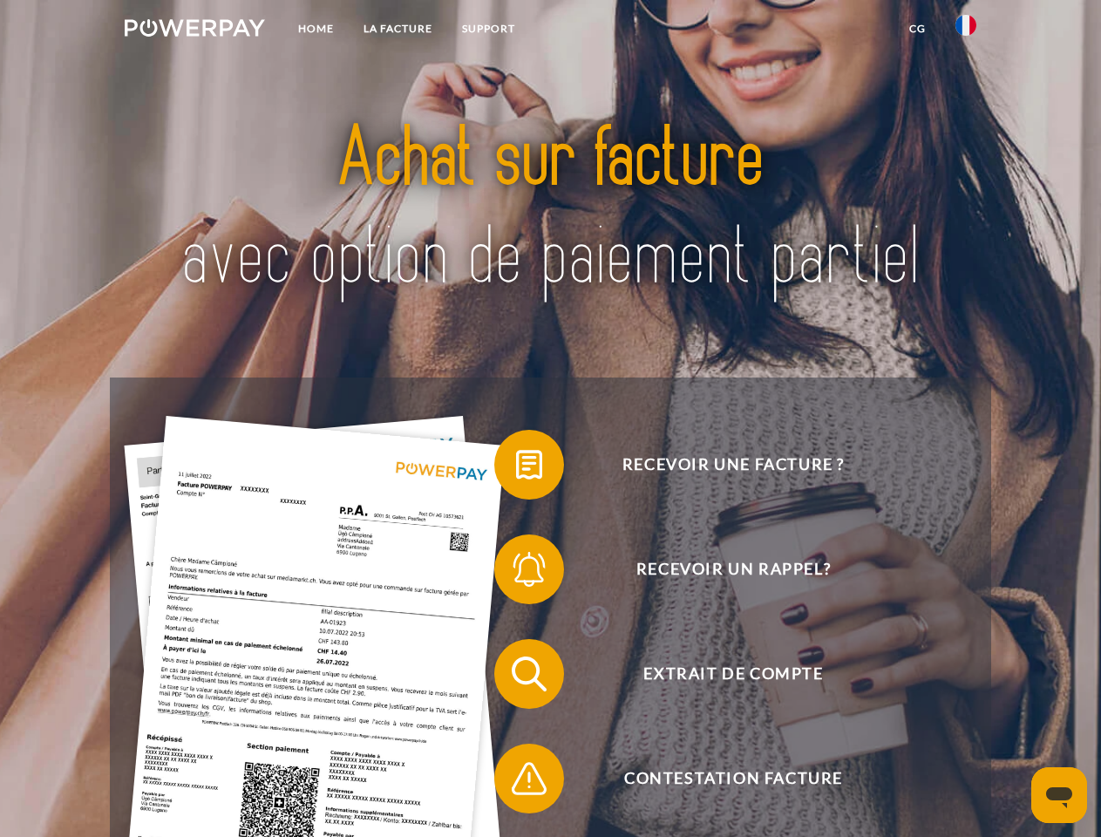
click at [194, 31] on img at bounding box center [195, 27] width 140 height 17
click at [966, 31] on img at bounding box center [965, 25] width 21 height 21
click at [917, 29] on link "CG" at bounding box center [917, 28] width 46 height 31
click at [516, 468] on span at bounding box center [502, 464] width 87 height 87
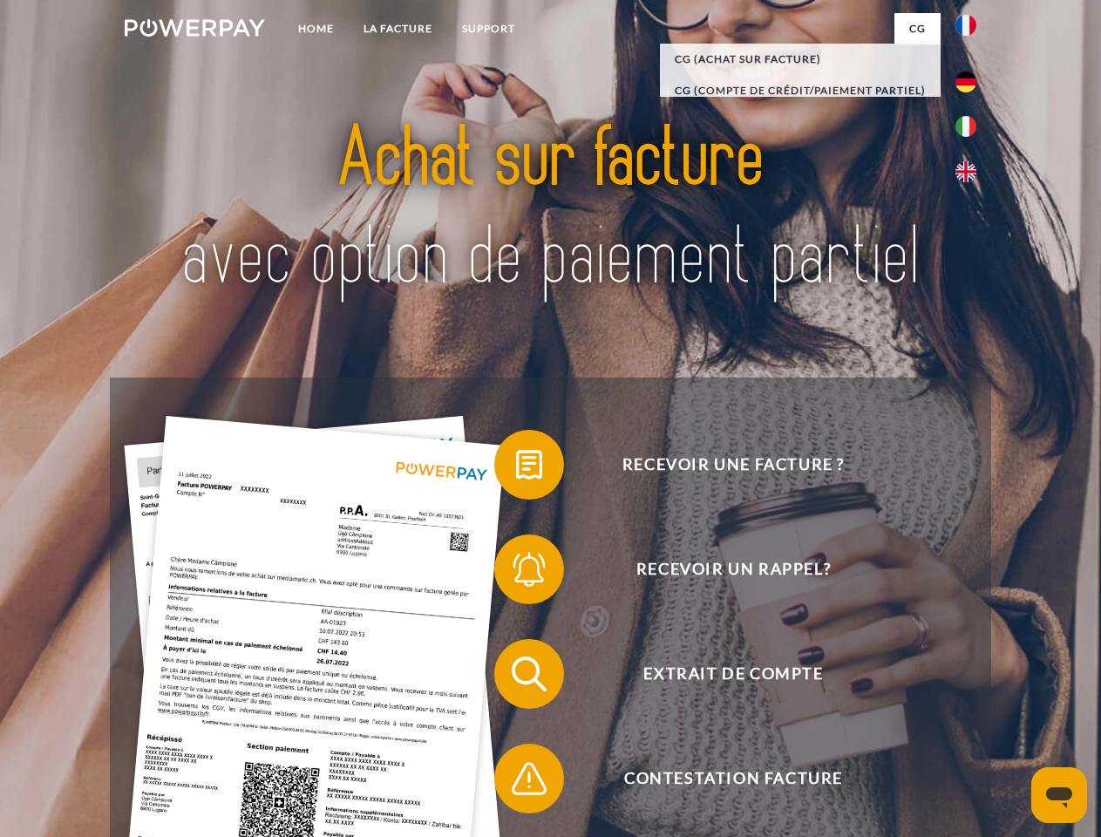
click at [516, 573] on span at bounding box center [502, 569] width 87 height 87
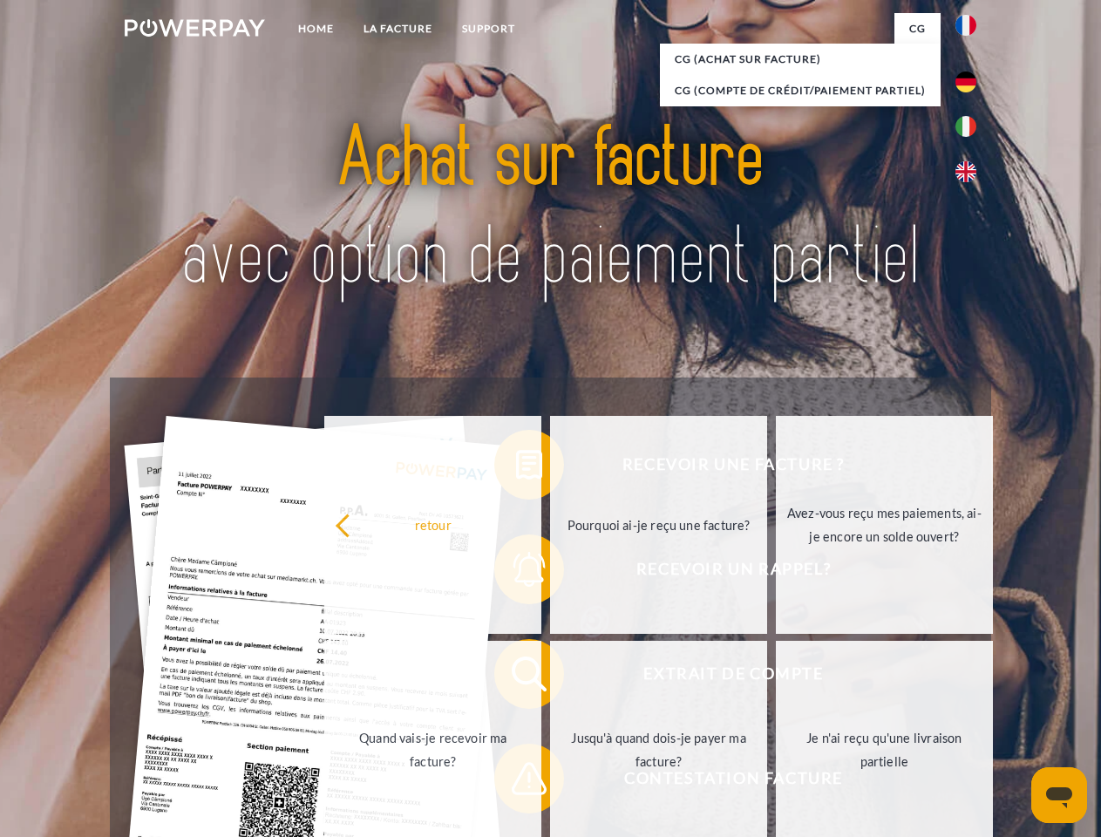
click at [550, 677] on link "Jusqu'à quand dois-je payer ma facture?" at bounding box center [658, 750] width 217 height 218
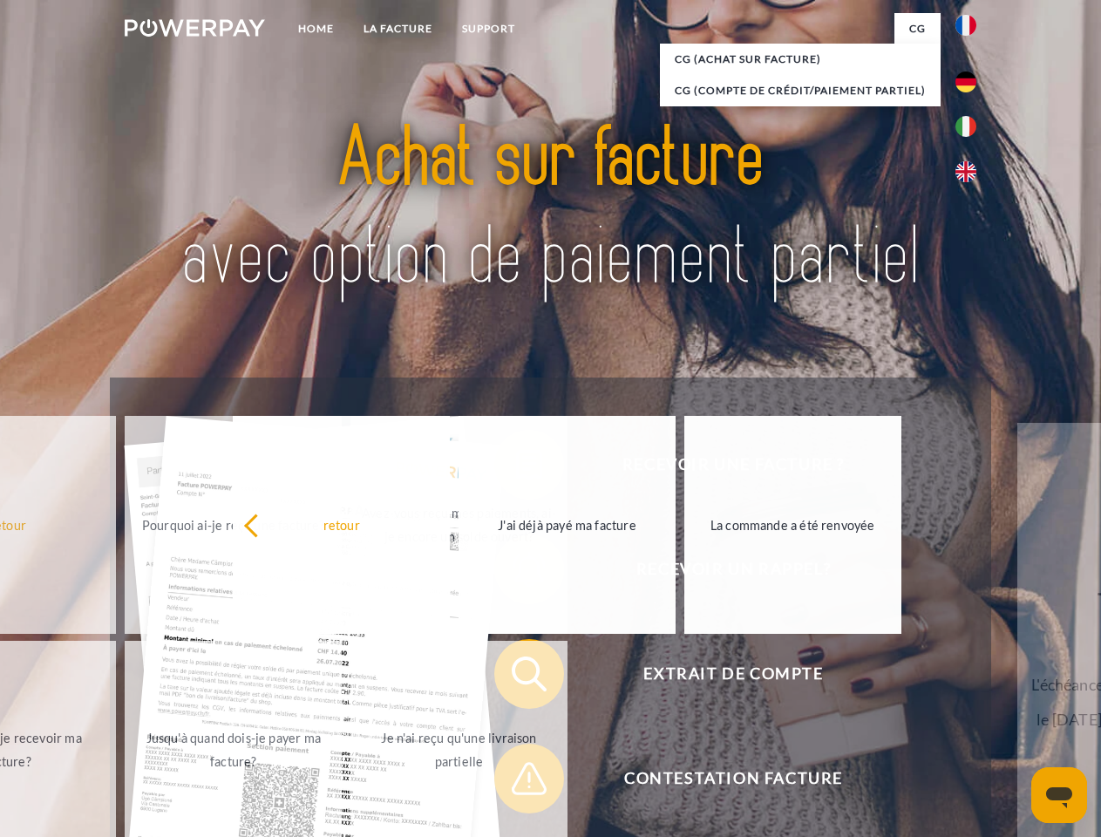
click at [516, 782] on span at bounding box center [502, 778] width 87 height 87
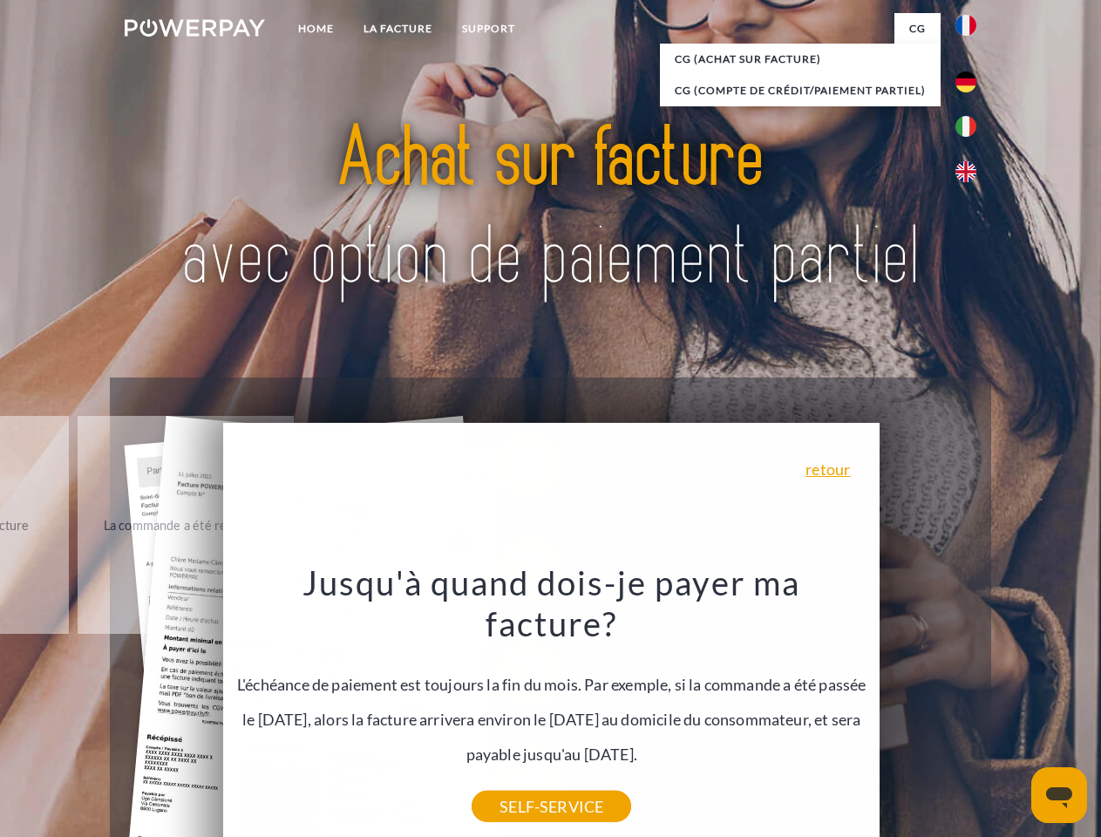
click at [1059, 795] on icon "Ouvrir la fenêtre de messagerie" at bounding box center [1059, 797] width 26 height 21
